Goal: Information Seeking & Learning: Learn about a topic

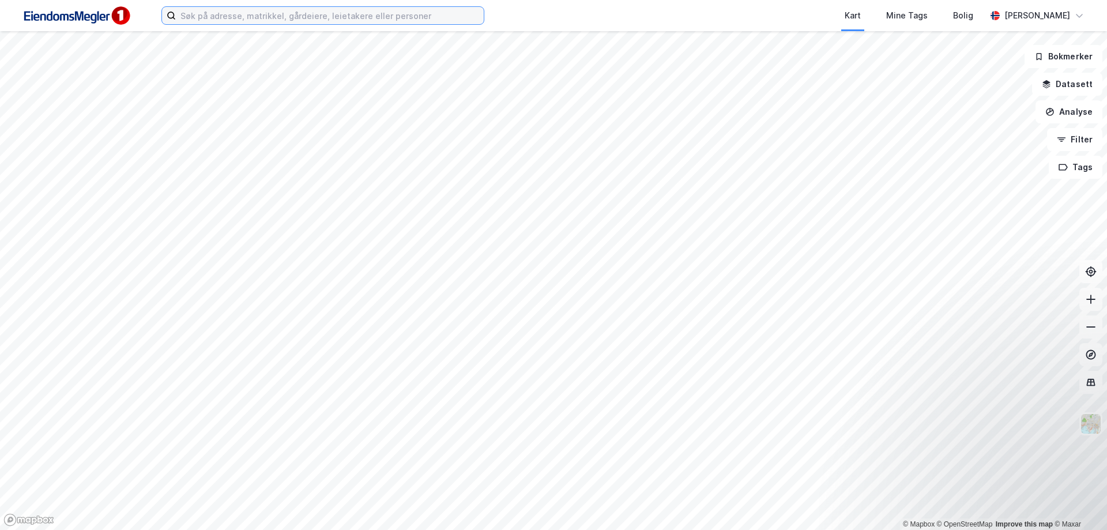
click at [313, 17] on input at bounding box center [330, 15] width 308 height 17
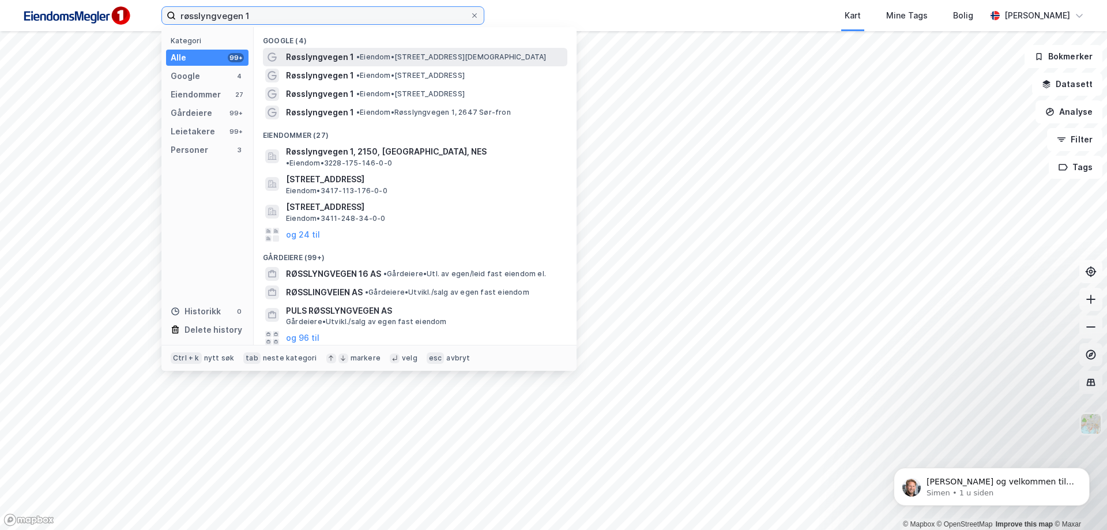
type input "røsslyngvegen 1"
click at [337, 57] on span "Røsslyngvegen 1" at bounding box center [320, 57] width 68 height 14
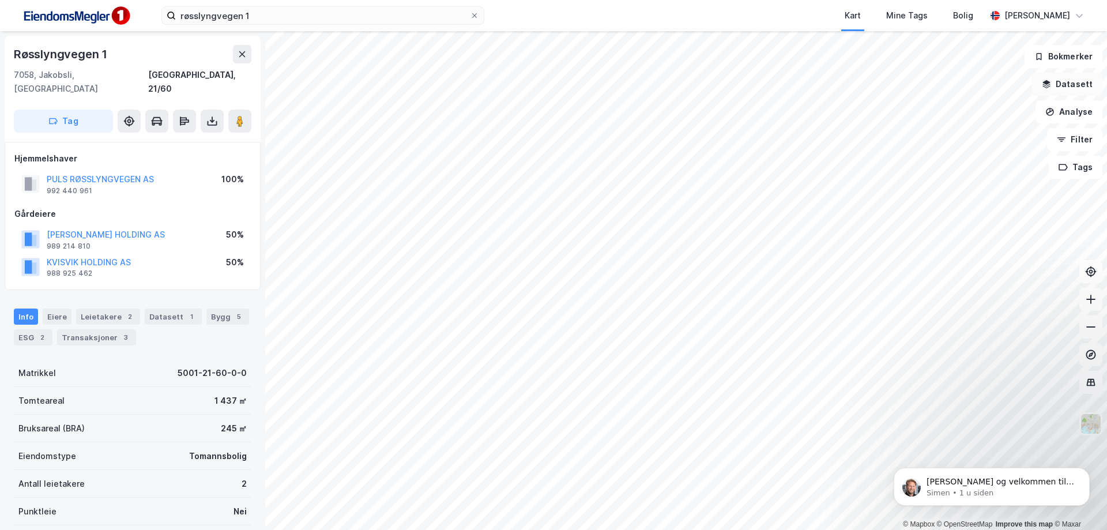
click at [1076, 82] on button "Datasett" at bounding box center [1067, 84] width 70 height 23
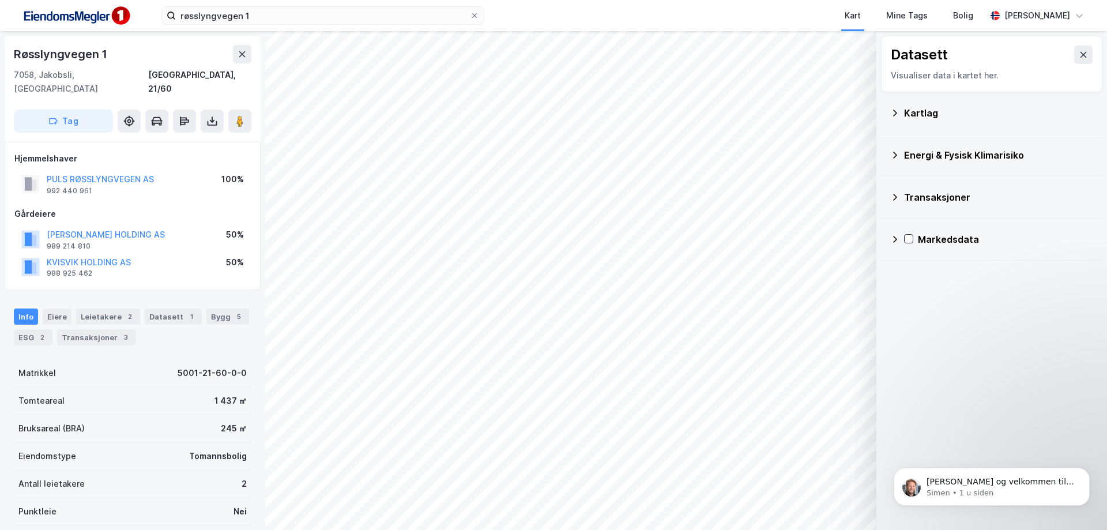
click at [918, 115] on div "Kartlag" at bounding box center [998, 113] width 189 height 14
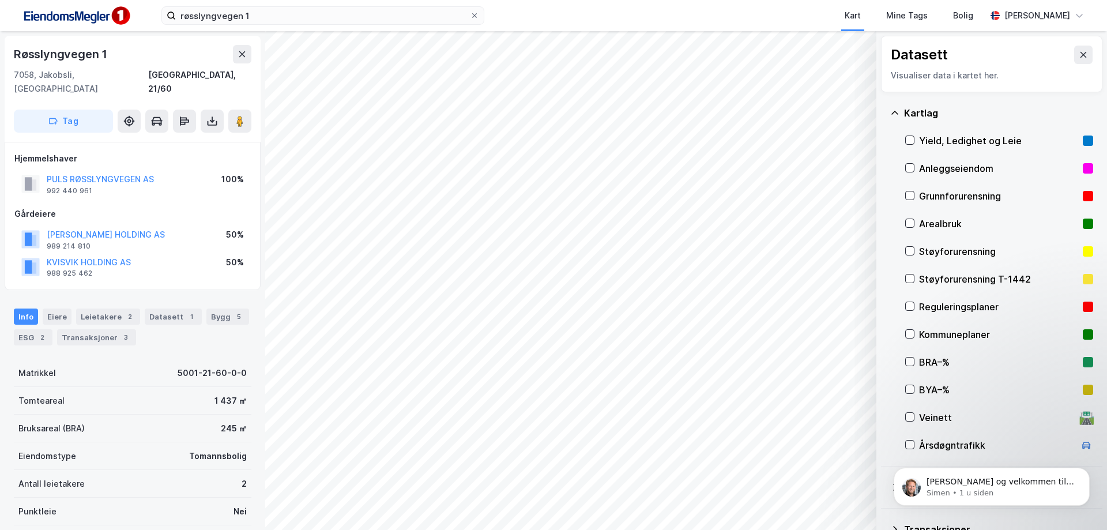
scroll to position [53, 0]
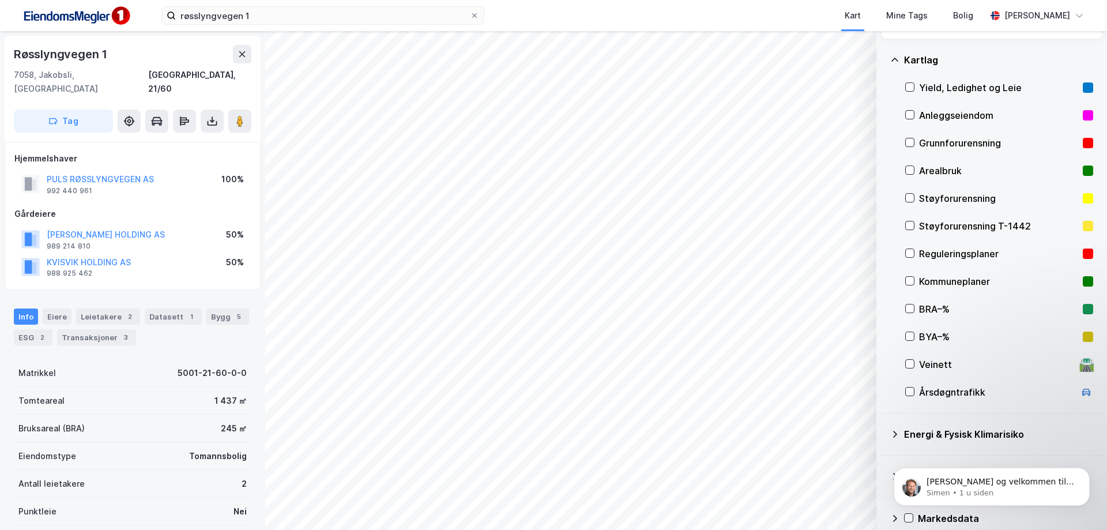
click at [971, 255] on div "Reguleringsplaner" at bounding box center [998, 254] width 159 height 14
click at [930, 256] on div "Reguleringsplaner" at bounding box center [998, 254] width 159 height 14
